Goal: Book appointment/travel/reservation

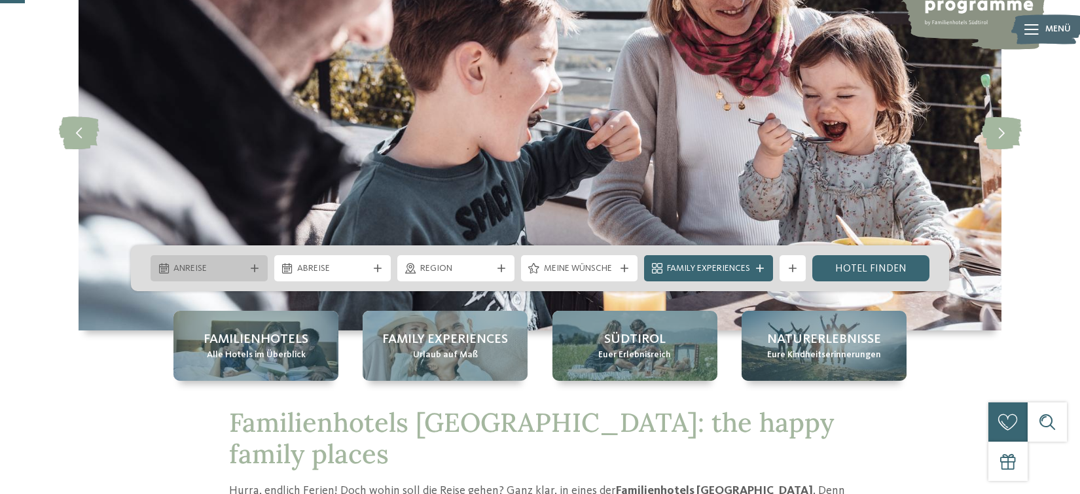
click at [234, 258] on div "Anreise" at bounding box center [208, 268] width 117 height 26
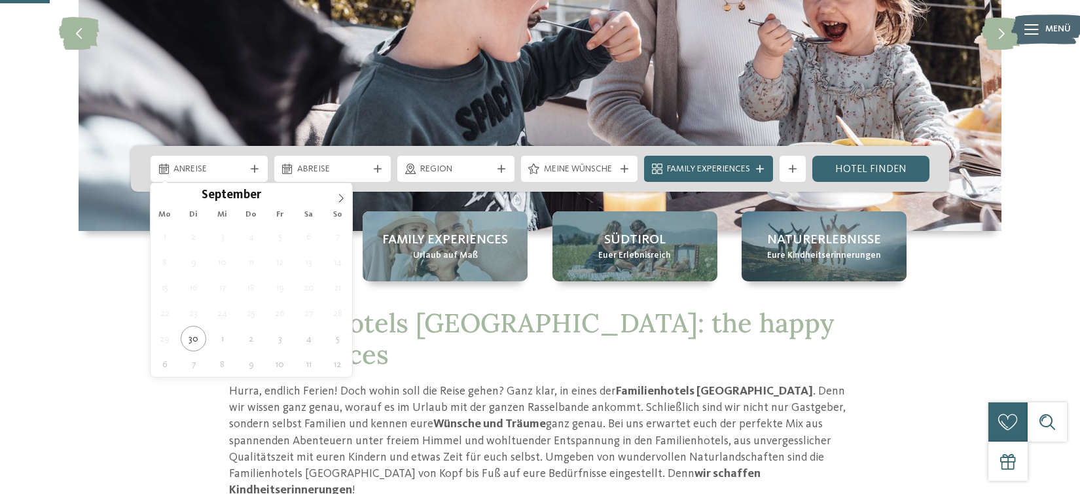
scroll to position [262, 0]
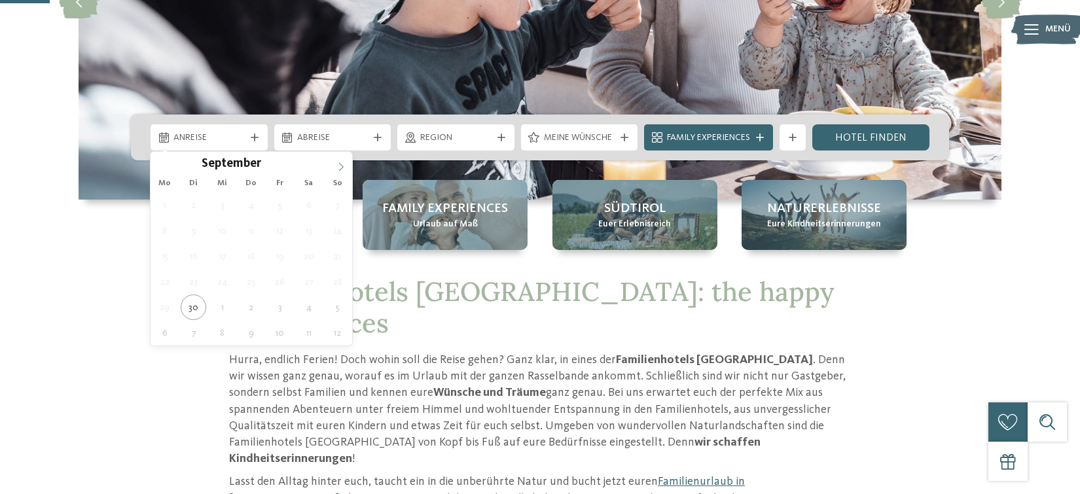
click at [342, 162] on icon at bounding box center [340, 166] width 9 height 9
type div "27.10.2025"
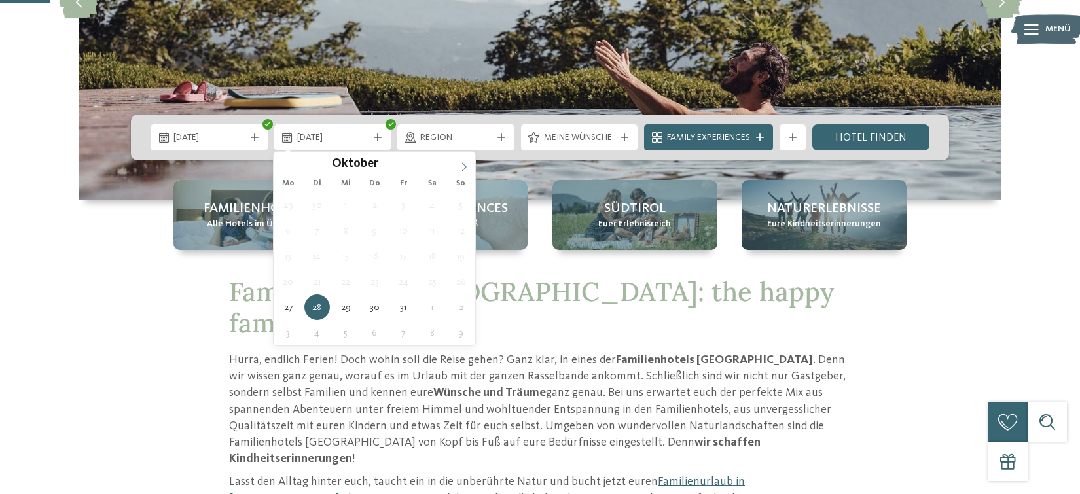
click at [463, 168] on icon at bounding box center [463, 166] width 9 height 9
type div "03.11.2025"
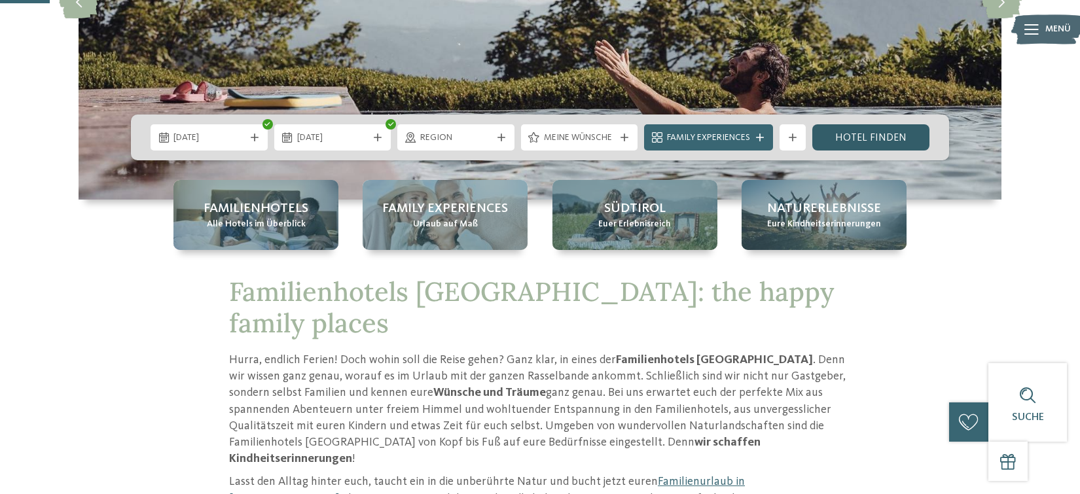
click at [852, 137] on link "Hotel finden" at bounding box center [870, 137] width 117 height 26
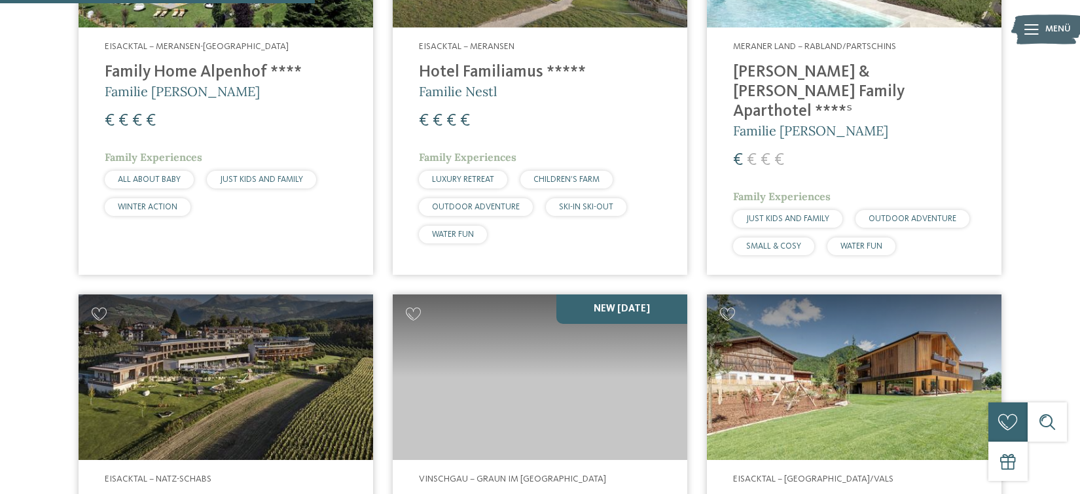
scroll to position [953, 0]
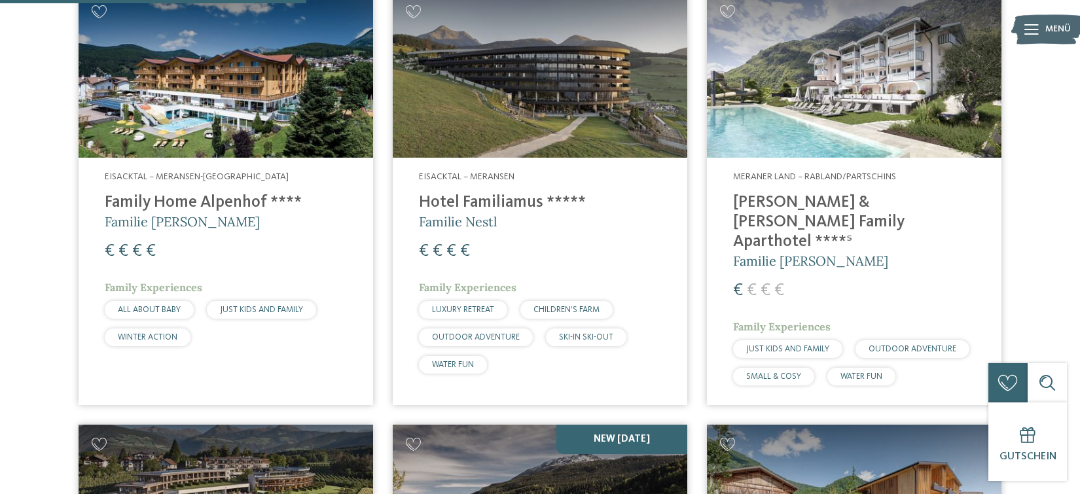
click at [857, 193] on h4 "[PERSON_NAME] & [PERSON_NAME] Family Aparthotel ****ˢ" at bounding box center [854, 222] width 242 height 59
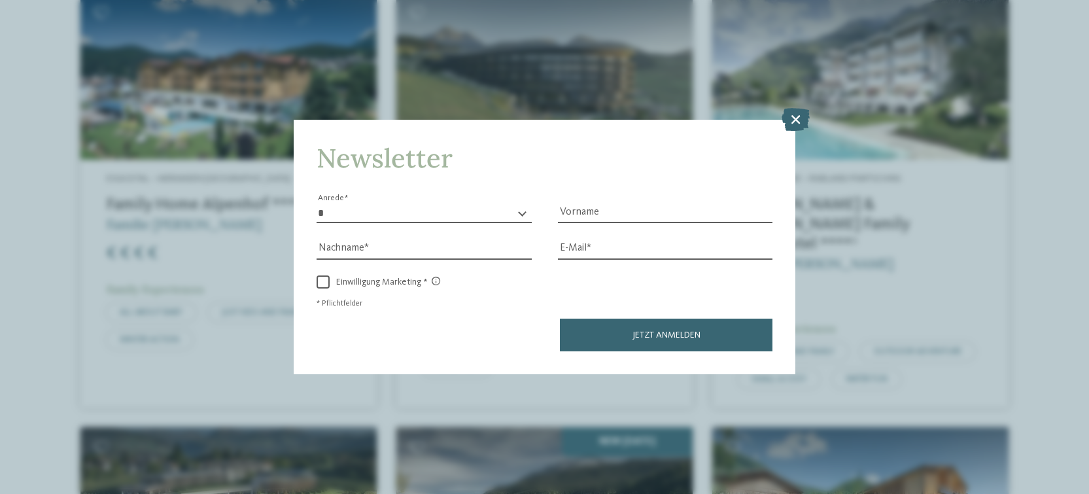
click at [804, 120] on icon at bounding box center [796, 119] width 28 height 23
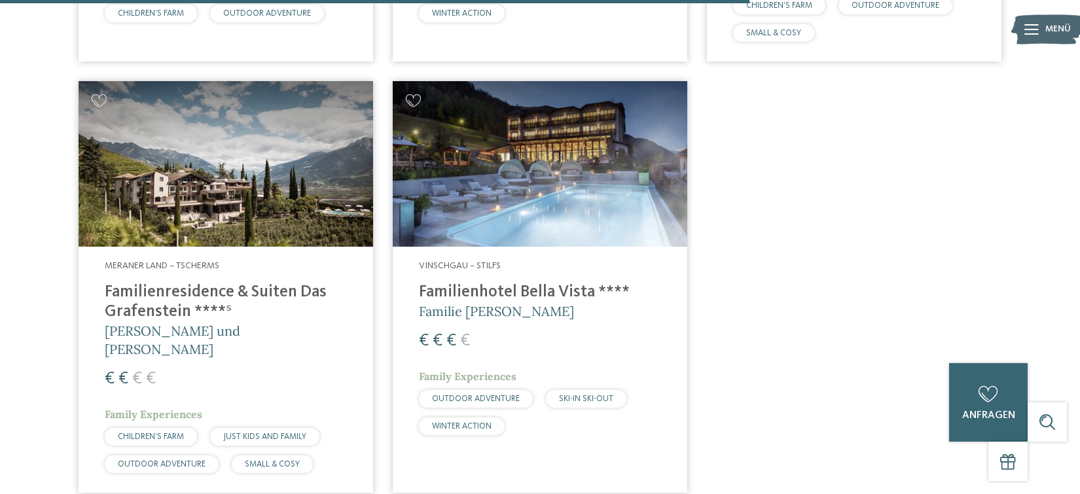
scroll to position [2654, 0]
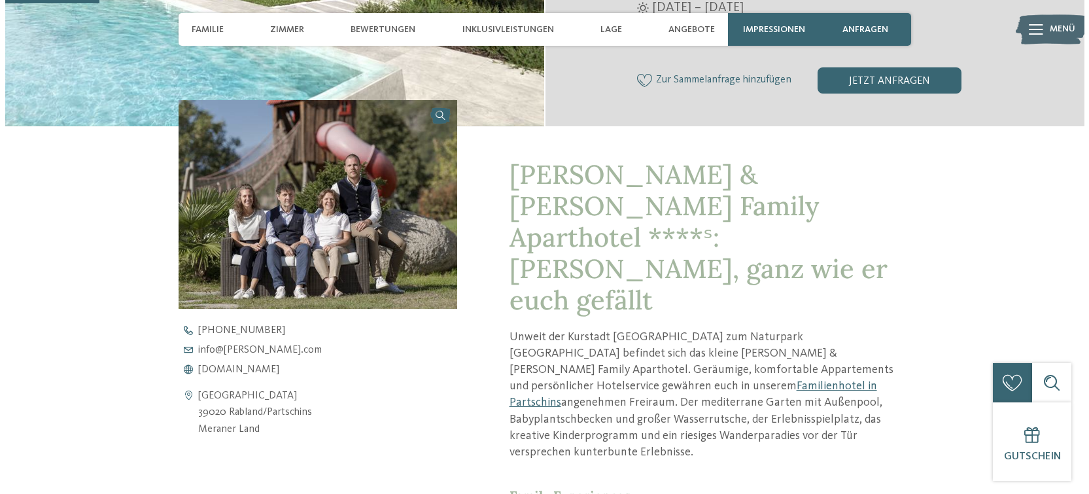
scroll to position [393, 0]
